Goal: Transaction & Acquisition: Purchase product/service

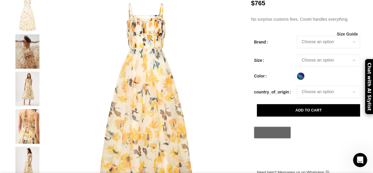
scroll to position [147, 0]
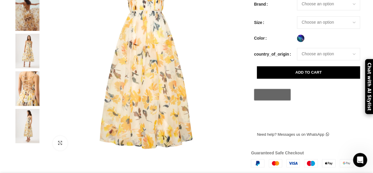
click at [23, 31] on img at bounding box center [27, 13] width 36 height 35
click at [29, 29] on img at bounding box center [27, 13] width 36 height 35
click at [30, 19] on img at bounding box center [27, 13] width 36 height 35
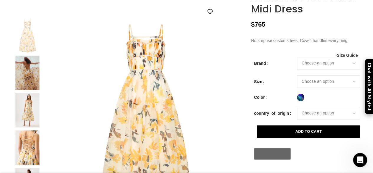
scroll to position [0, 186]
click at [32, 119] on img at bounding box center [27, 110] width 36 height 35
click at [32, 78] on img at bounding box center [27, 72] width 36 height 35
click at [31, 79] on img at bounding box center [27, 72] width 36 height 35
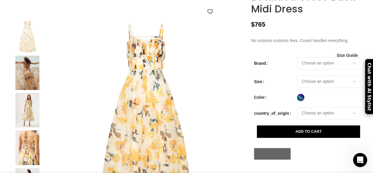
click at [31, 79] on img at bounding box center [27, 72] width 36 height 35
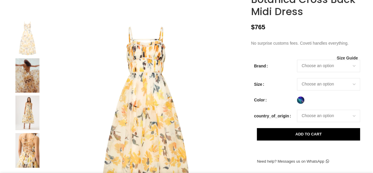
click at [18, 88] on img at bounding box center [27, 75] width 36 height 35
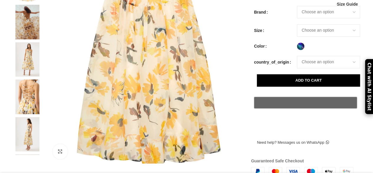
scroll to position [174, 0]
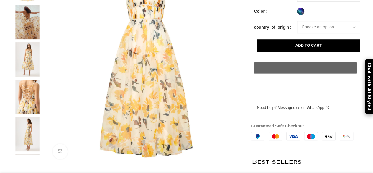
click at [28, 101] on img at bounding box center [27, 96] width 36 height 35
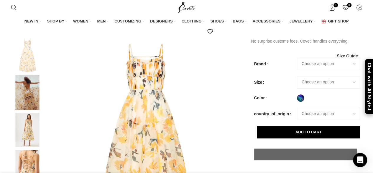
scroll to position [0, 186]
click at [24, 88] on img at bounding box center [27, 92] width 36 height 35
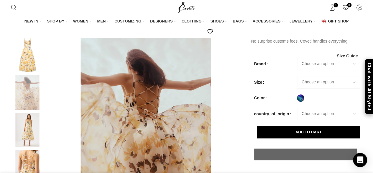
click at [24, 88] on img at bounding box center [27, 92] width 36 height 35
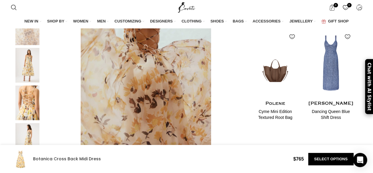
scroll to position [0, 807]
click at [26, 77] on img at bounding box center [27, 65] width 36 height 35
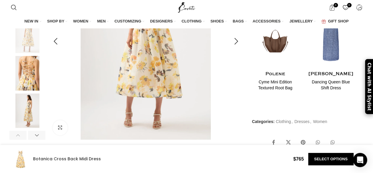
scroll to position [0, 869]
click at [27, 115] on img at bounding box center [27, 110] width 36 height 35
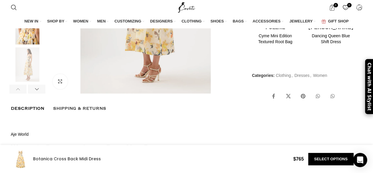
scroll to position [354, 0]
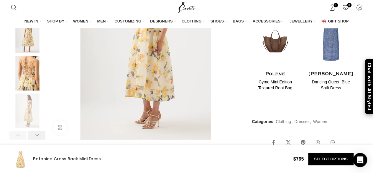
click at [38, 137] on div at bounding box center [36, 134] width 17 height 9
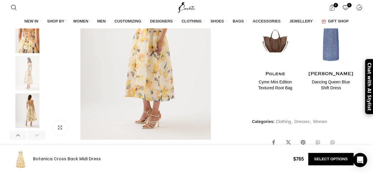
click at [38, 137] on div at bounding box center [36, 134] width 17 height 9
click at [27, 106] on img at bounding box center [27, 110] width 36 height 35
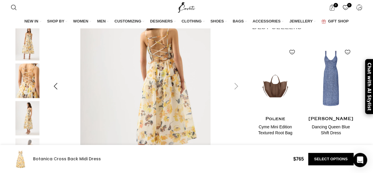
scroll to position [295, 0]
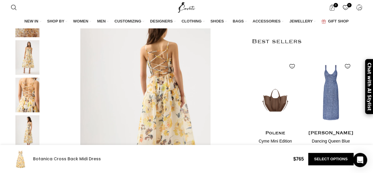
click at [22, 55] on img at bounding box center [27, 57] width 36 height 35
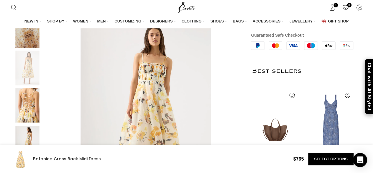
scroll to position [0, 248]
